Goal: Find specific page/section: Find specific page/section

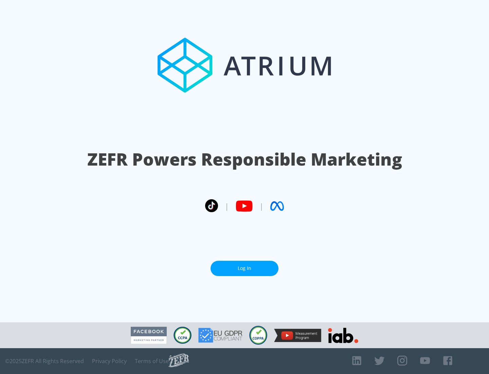
click at [245, 268] on link "Log In" at bounding box center [245, 268] width 68 height 15
